Goal: Transaction & Acquisition: Obtain resource

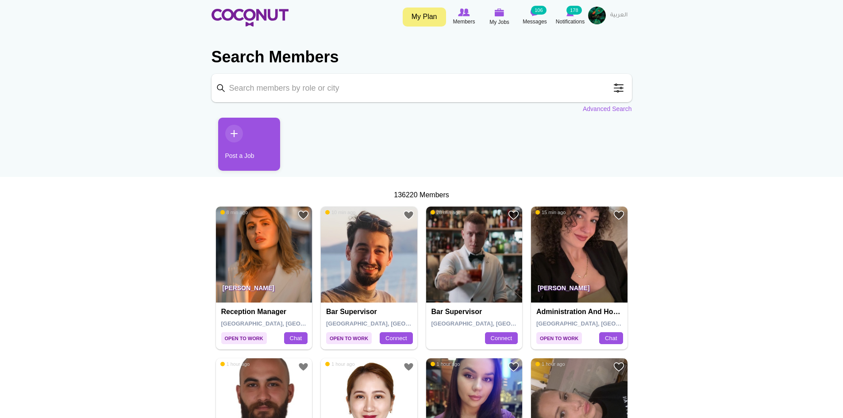
click at [353, 93] on input "Keyword" at bounding box center [422, 88] width 420 height 28
type input "waiter"
click button "Search" at bounding box center [0, 0] width 0 height 0
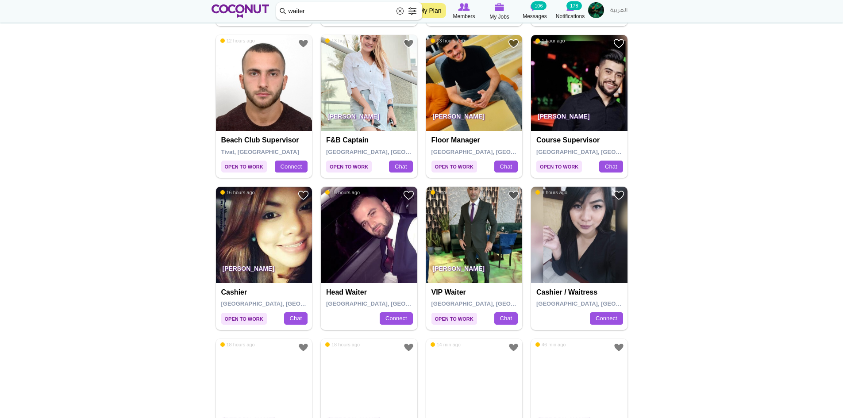
scroll to position [531, 0]
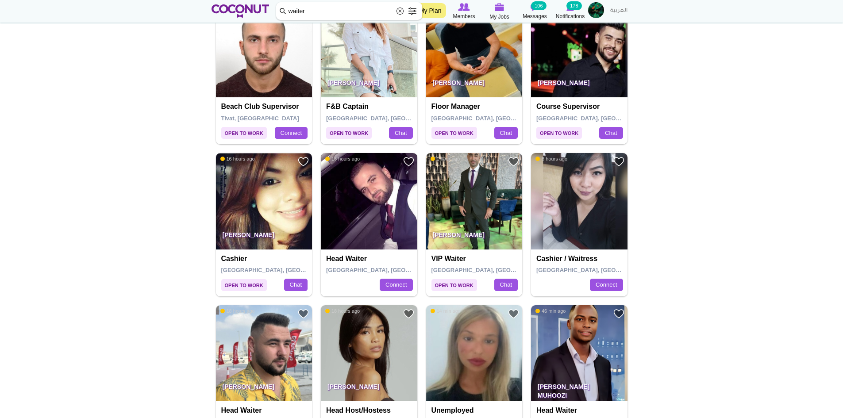
click at [395, 196] on img at bounding box center [369, 201] width 96 height 96
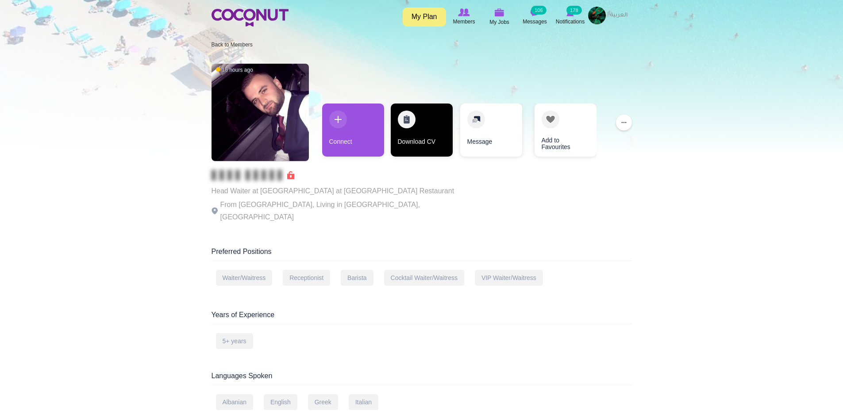
click at [431, 143] on link "Download CV" at bounding box center [422, 130] width 62 height 53
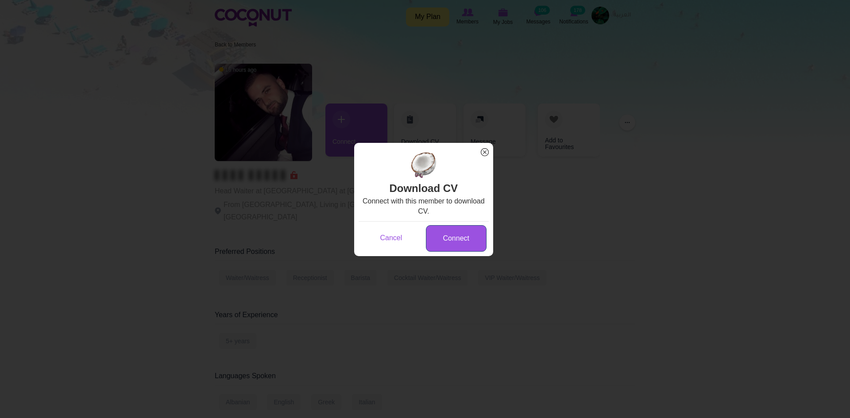
click at [454, 233] on link "Connect" at bounding box center [456, 238] width 61 height 27
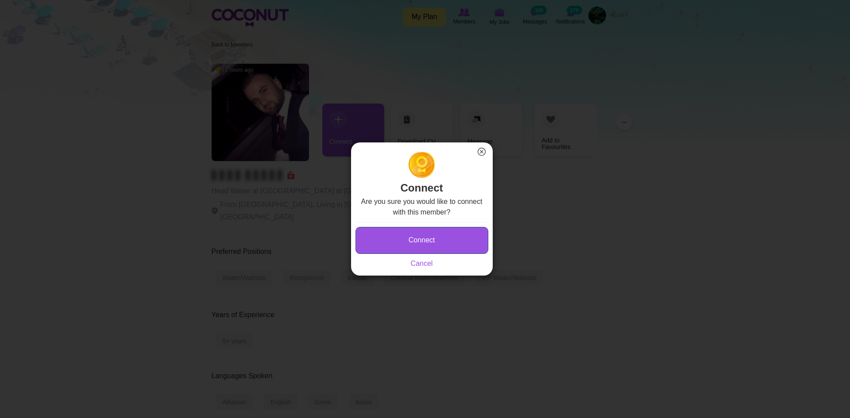
click at [446, 244] on button "Connect" at bounding box center [421, 240] width 133 height 27
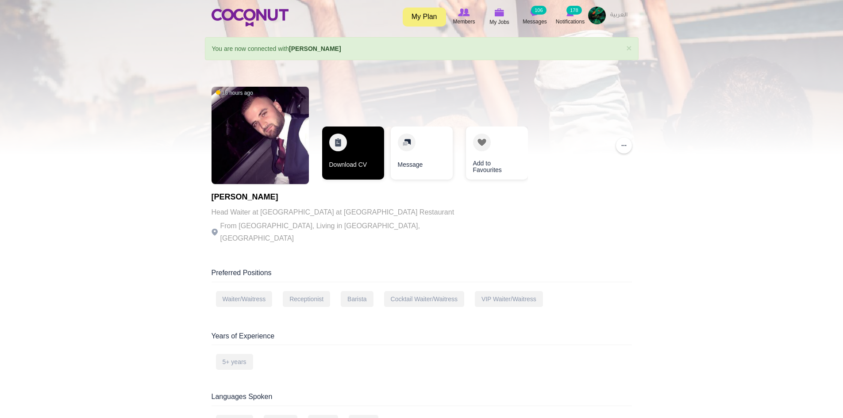
click at [357, 161] on link "Download CV" at bounding box center [353, 153] width 62 height 53
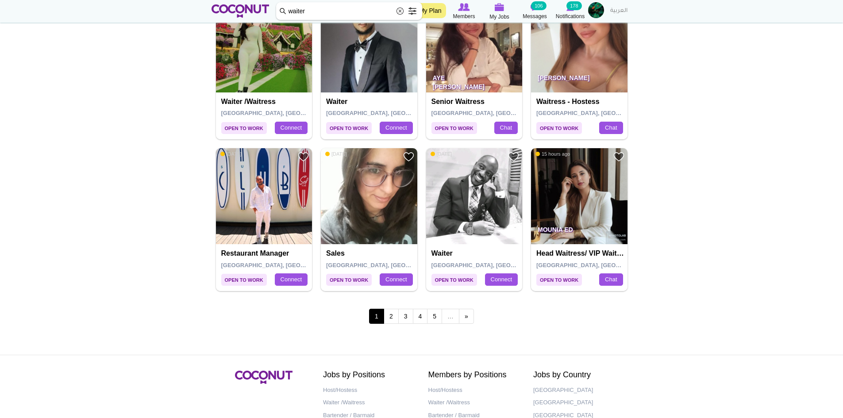
scroll to position [1460, 0]
